Goal: Transaction & Acquisition: Register for event/course

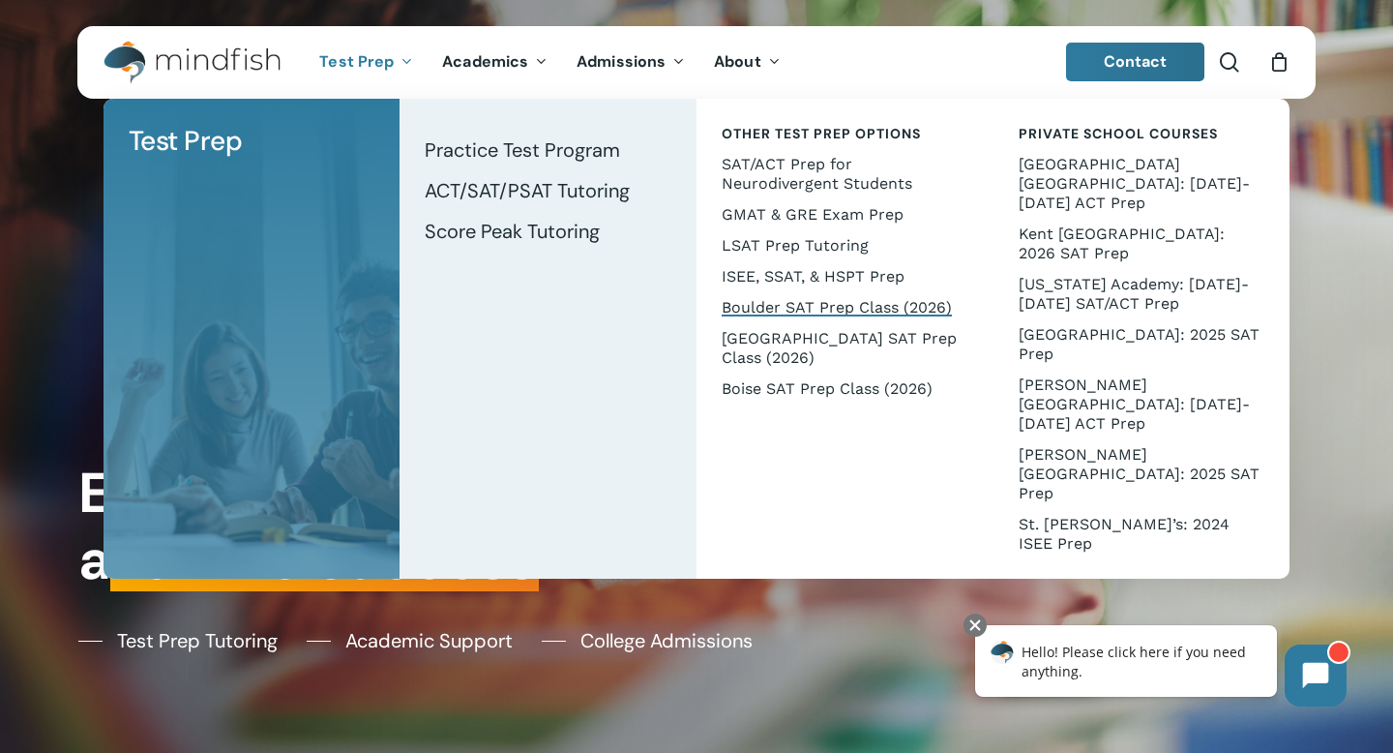
click at [787, 302] on span "Boulder SAT Prep Class (2026)" at bounding box center [837, 307] width 230 height 18
click at [782, 307] on span "Boulder SAT Prep Class (2026)" at bounding box center [837, 307] width 230 height 18
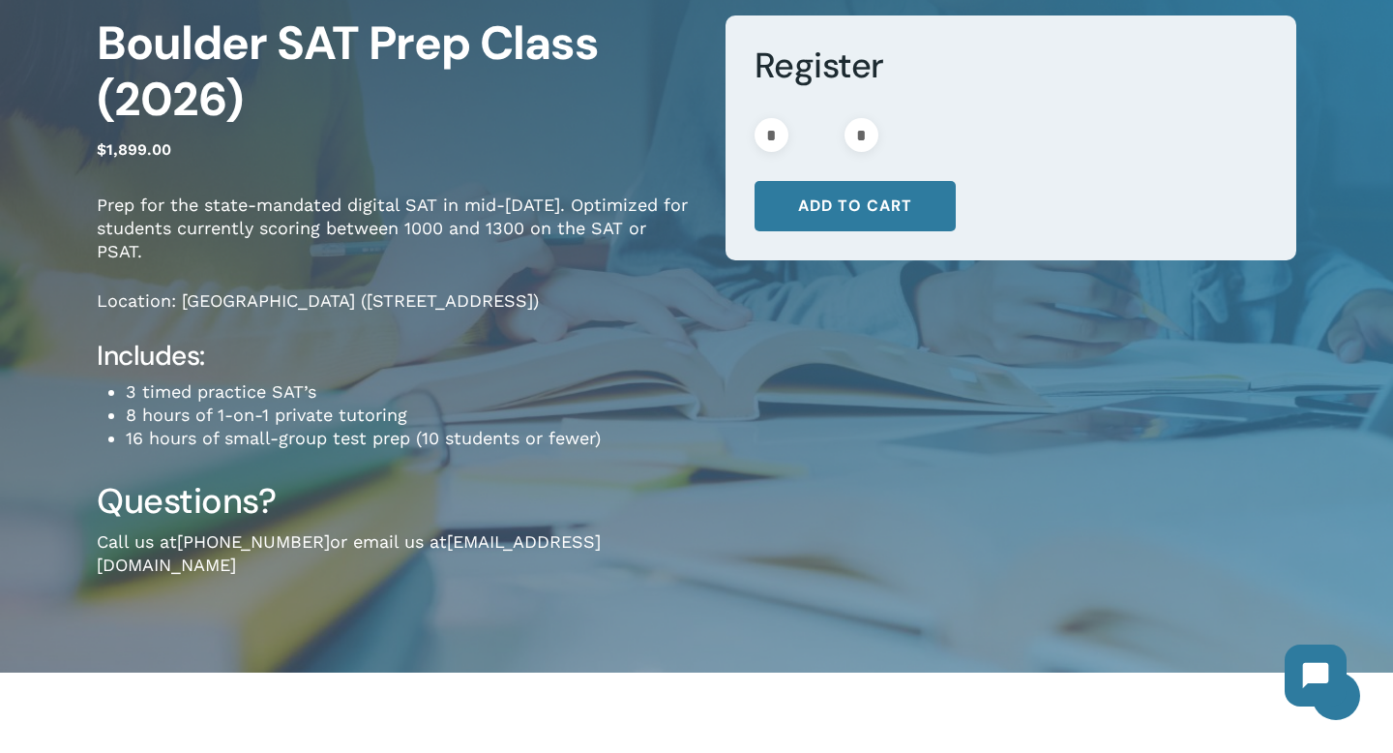
scroll to position [243, 0]
